Goal: Find specific page/section: Find specific page/section

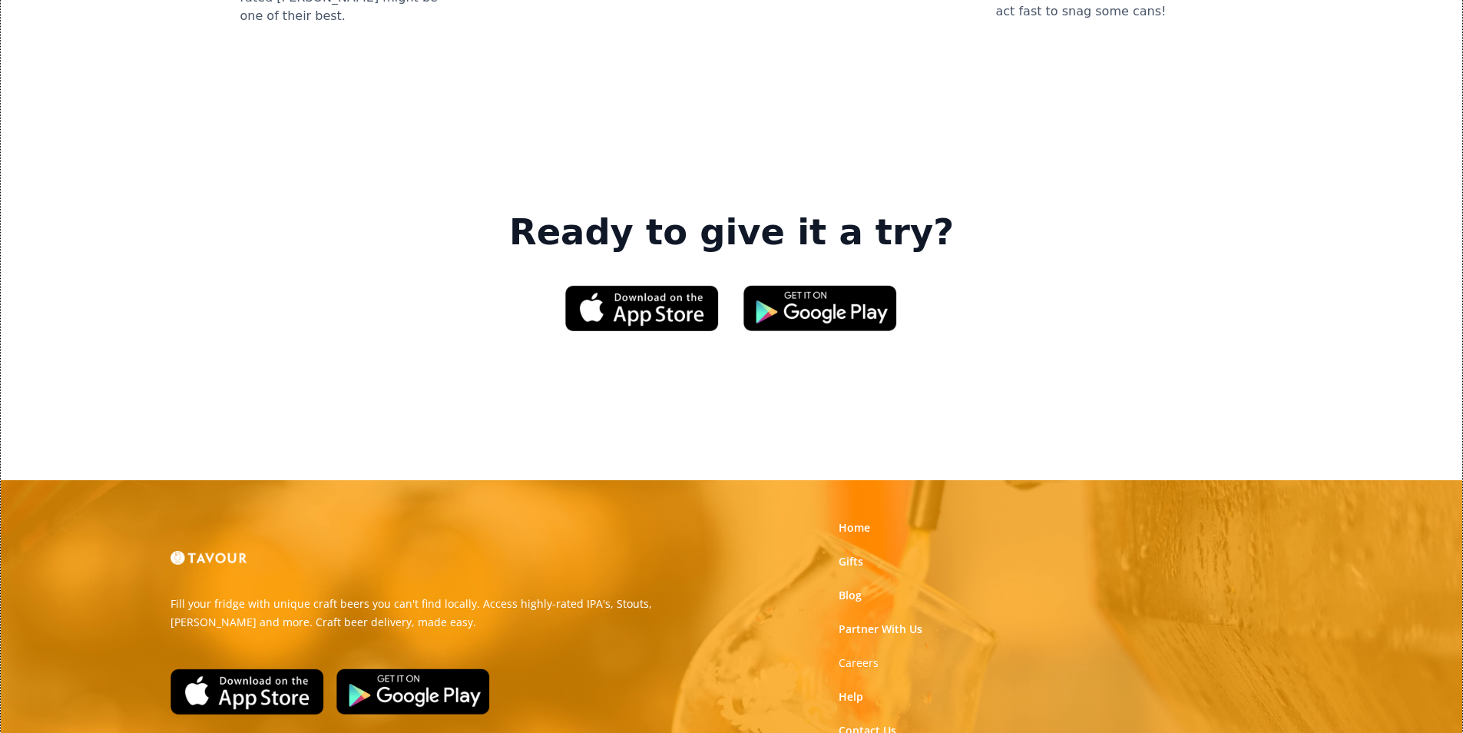
scroll to position [2324, 0]
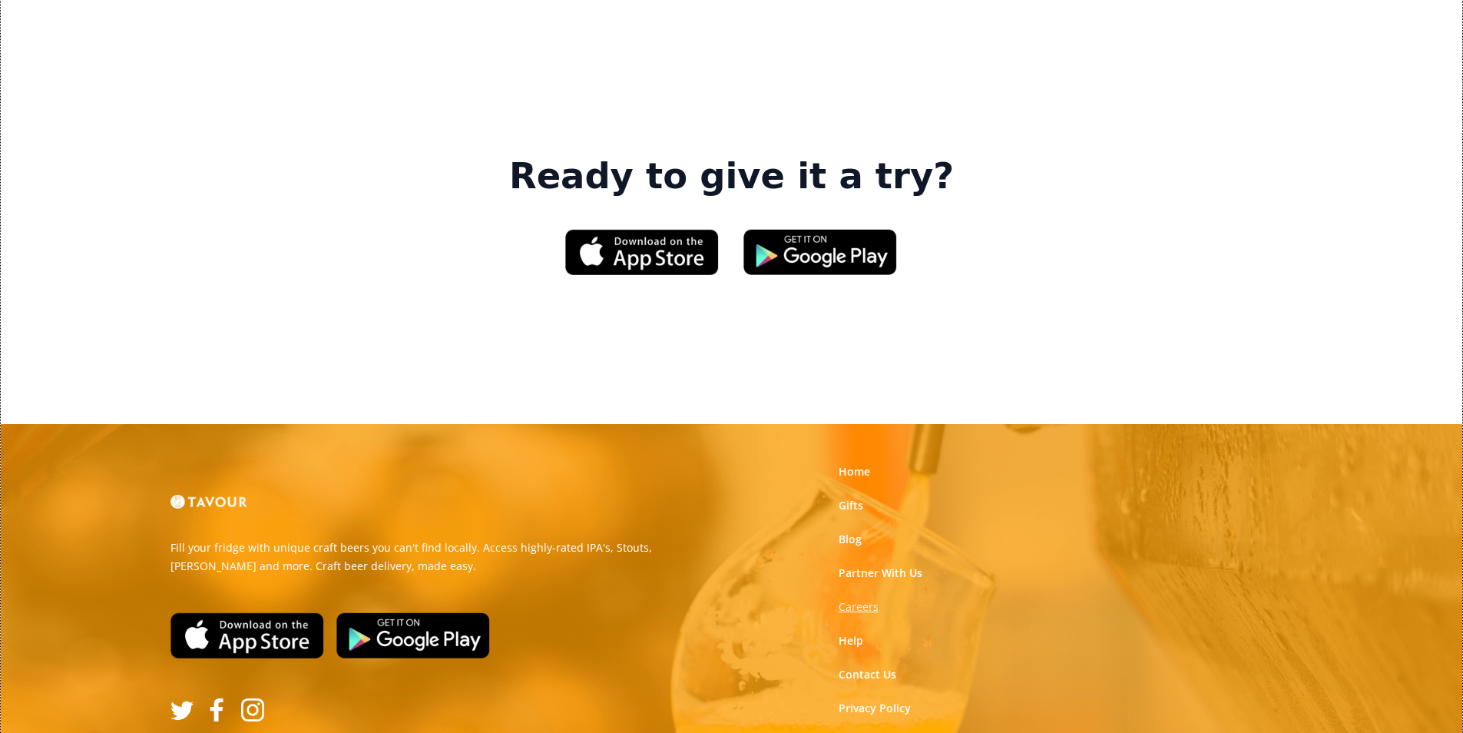
click at [853, 599] on strong "Careers" at bounding box center [858, 606] width 40 height 15
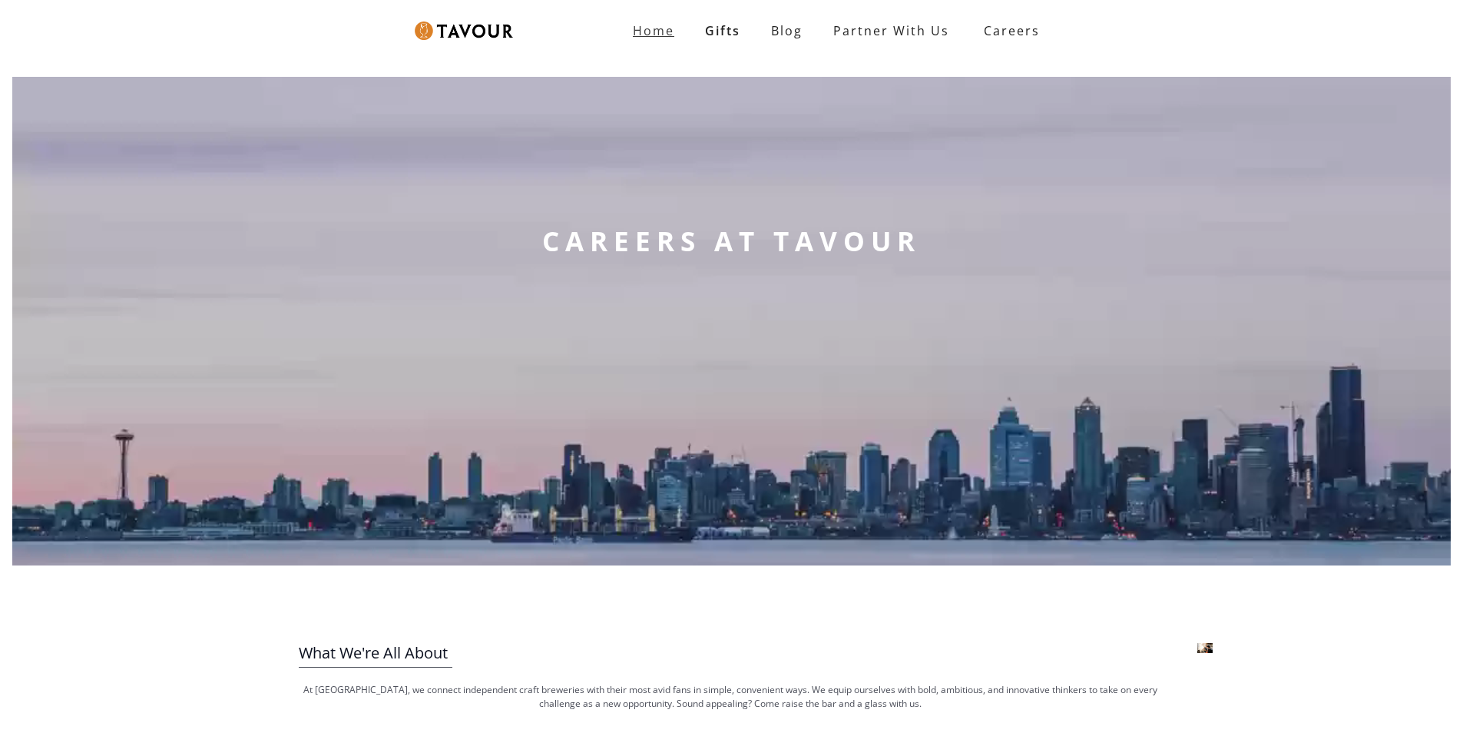
click at [623, 36] on link "Home" at bounding box center [653, 30] width 72 height 31
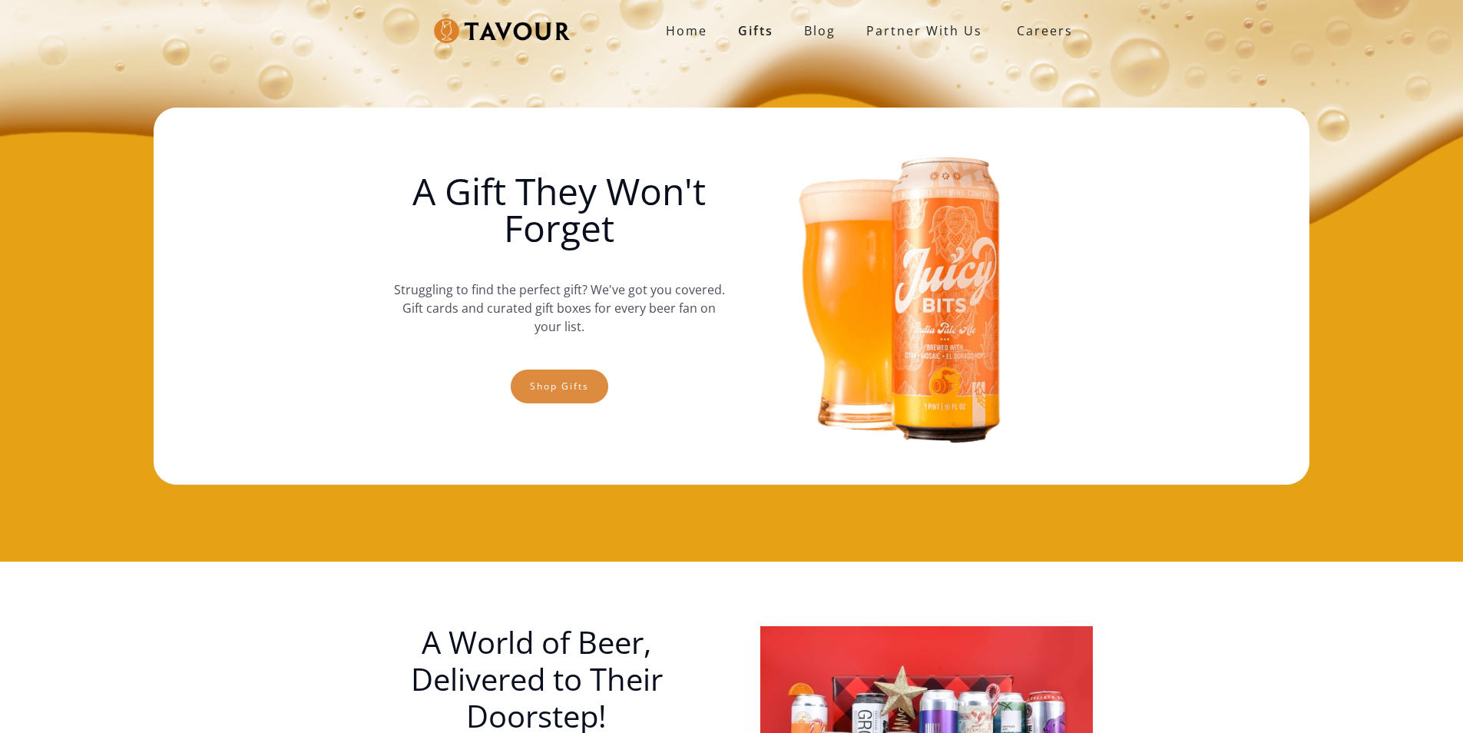
click at [554, 373] on link "Shop gifts" at bounding box center [560, 386] width 98 height 34
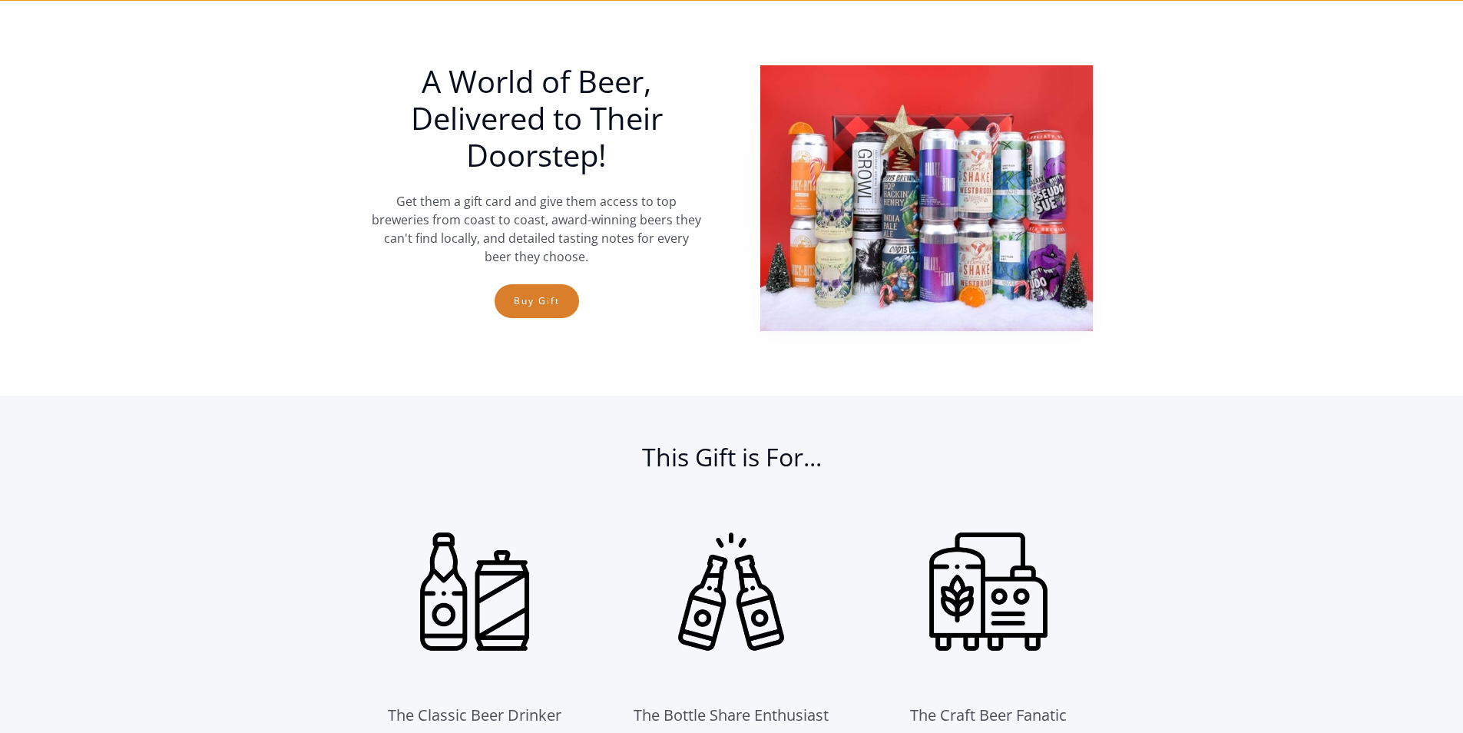
scroll to position [561, 0]
